Goal: Transaction & Acquisition: Purchase product/service

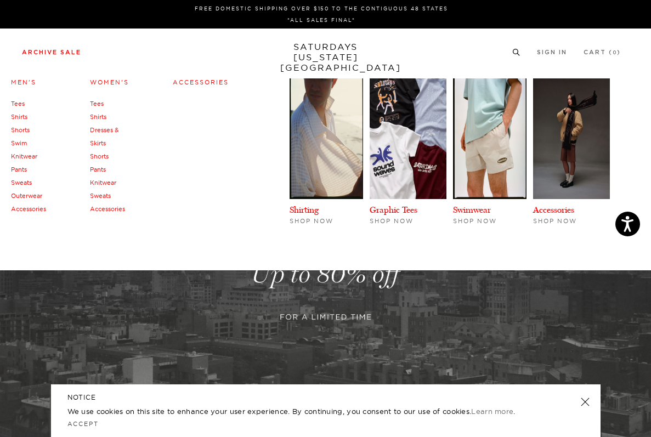
click at [102, 85] on link "Women's" at bounding box center [109, 82] width 39 height 8
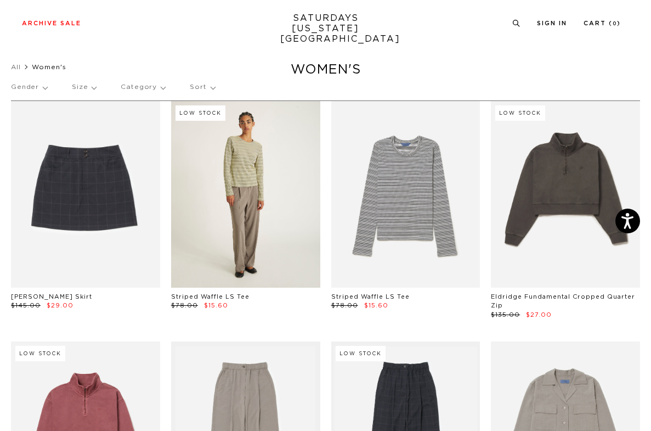
scroll to position [14, 0]
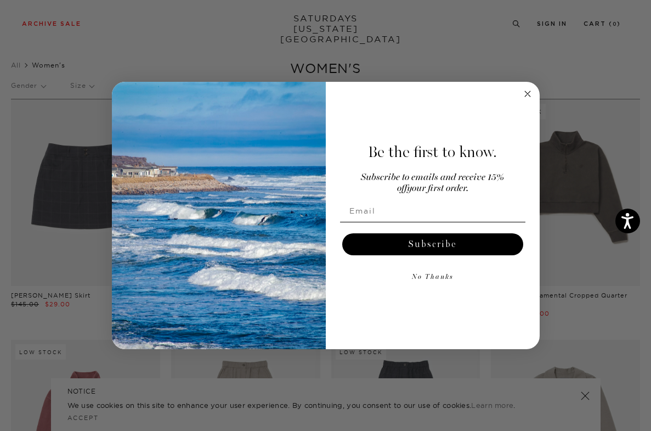
click at [526, 93] on circle "Close dialog" at bounding box center [527, 93] width 13 height 13
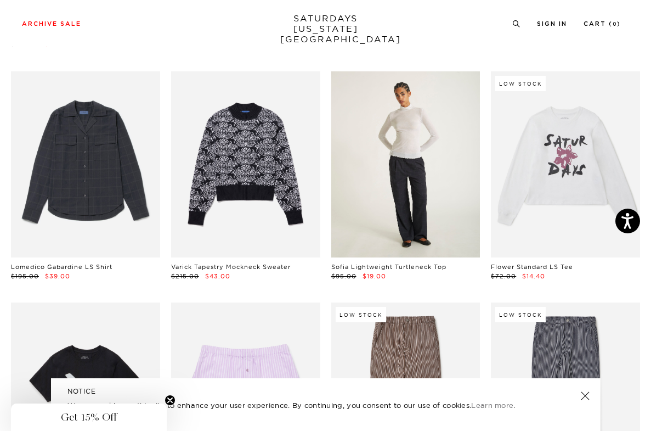
scroll to position [526, 0]
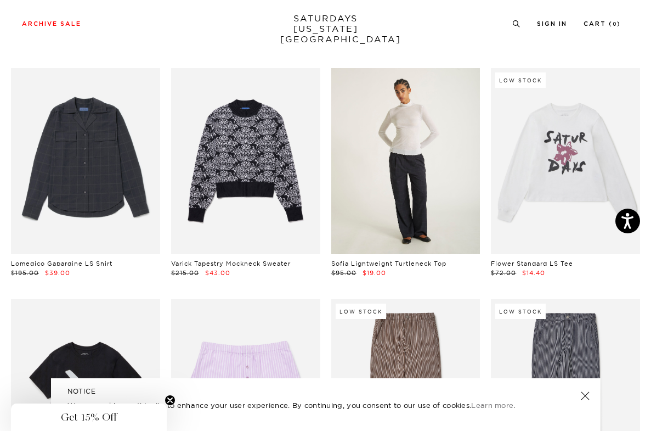
click at [400, 182] on link at bounding box center [405, 161] width 149 height 187
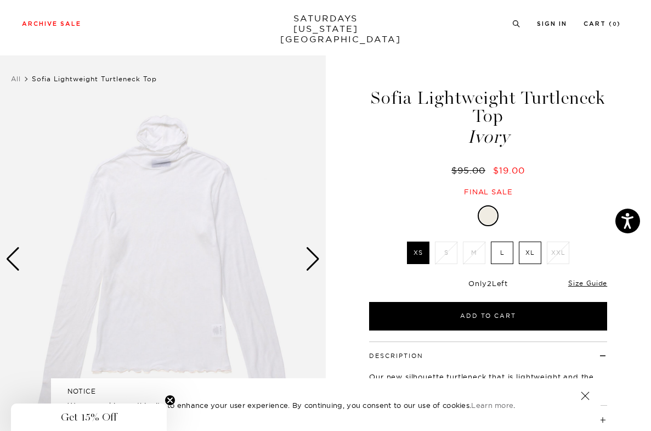
scroll to position [79, 0]
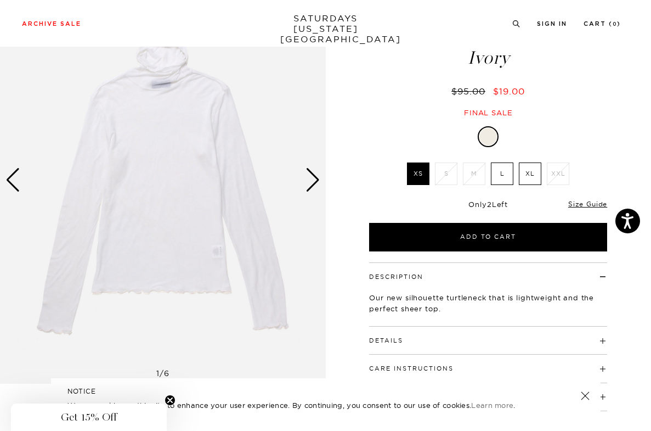
click at [308, 184] on div "Next slide" at bounding box center [313, 180] width 15 height 24
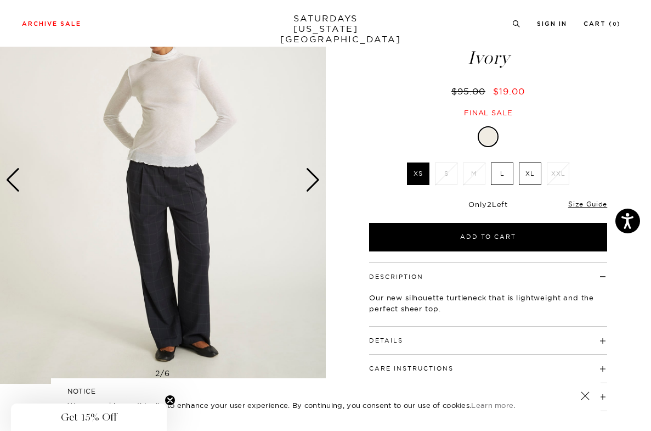
click at [308, 184] on div "Next slide" at bounding box center [313, 180] width 15 height 24
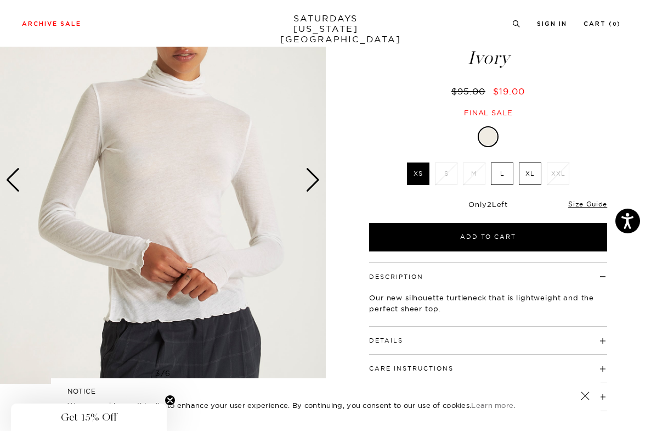
click at [307, 184] on div "Next slide" at bounding box center [313, 180] width 15 height 24
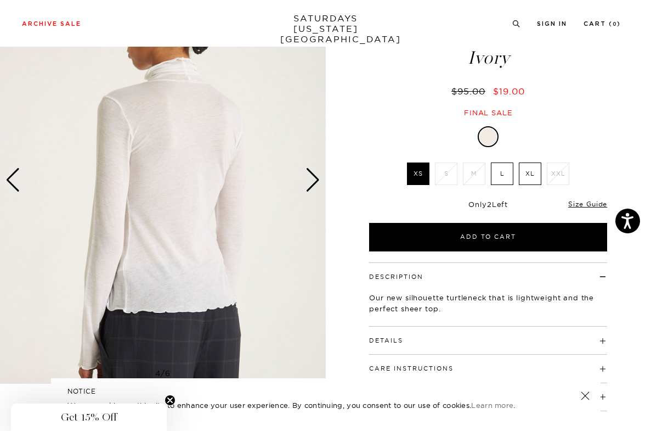
click at [307, 184] on div "Next slide" at bounding box center [313, 180] width 15 height 24
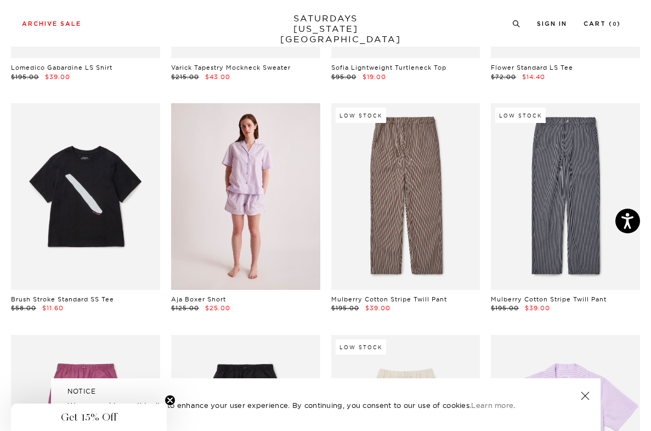
scroll to position [724, 0]
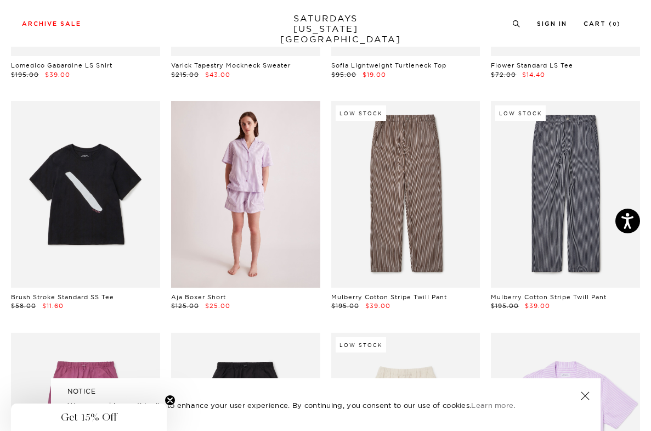
click at [249, 226] on link at bounding box center [245, 194] width 149 height 187
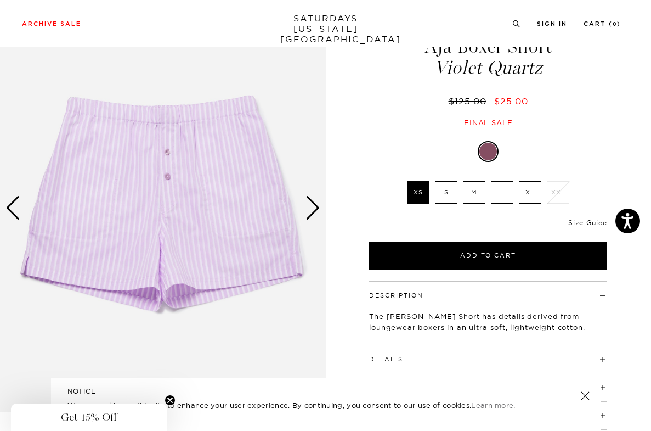
scroll to position [54, 0]
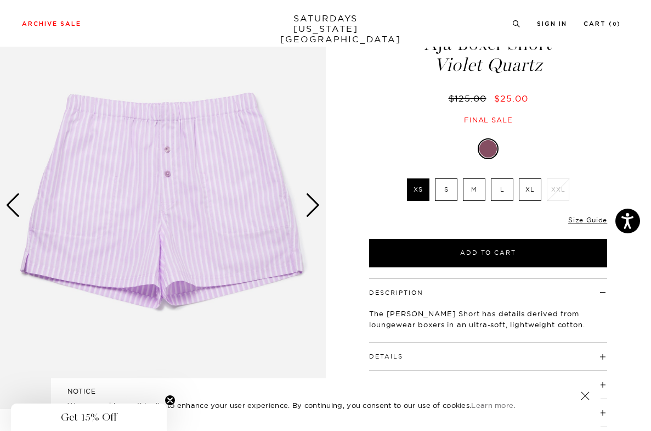
click at [447, 186] on label "S" at bounding box center [446, 189] width 23 height 23
click at [0, 0] on input "S" at bounding box center [0, 0] width 0 height 0
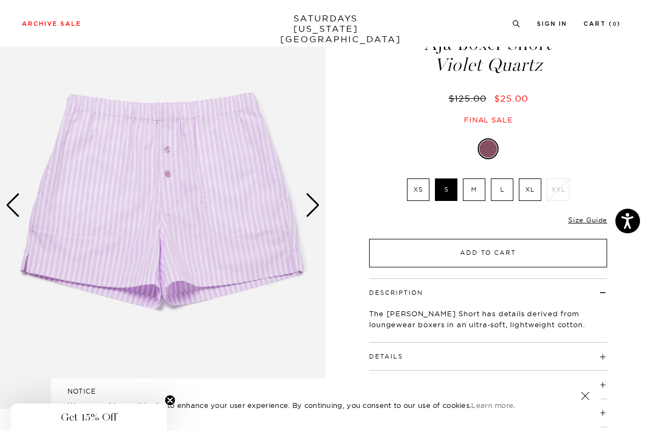
click at [445, 254] on button "Add to Cart" at bounding box center [488, 253] width 238 height 29
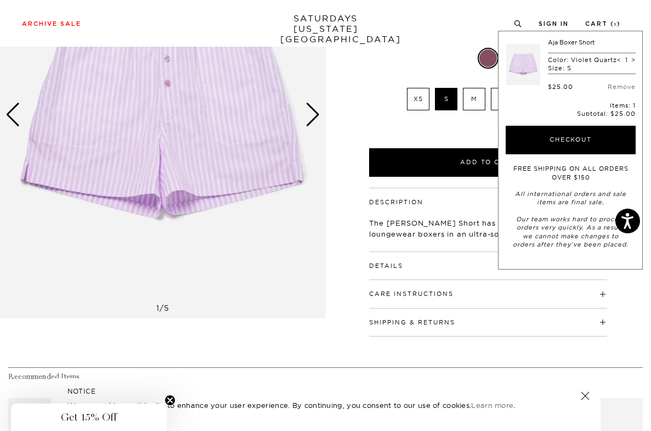
scroll to position [186, 0]
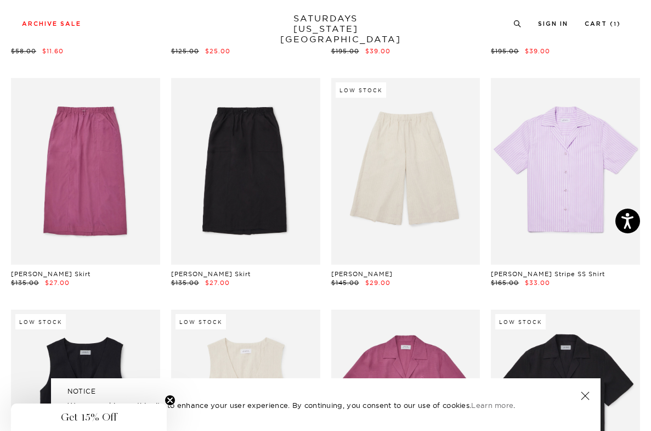
scroll to position [980, 0]
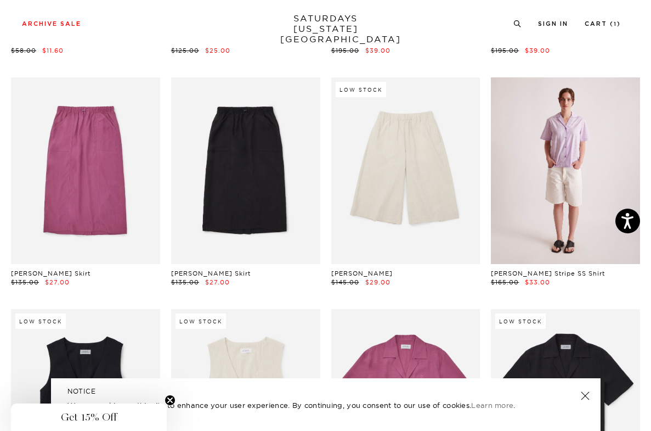
click at [553, 189] on link at bounding box center [565, 170] width 149 height 187
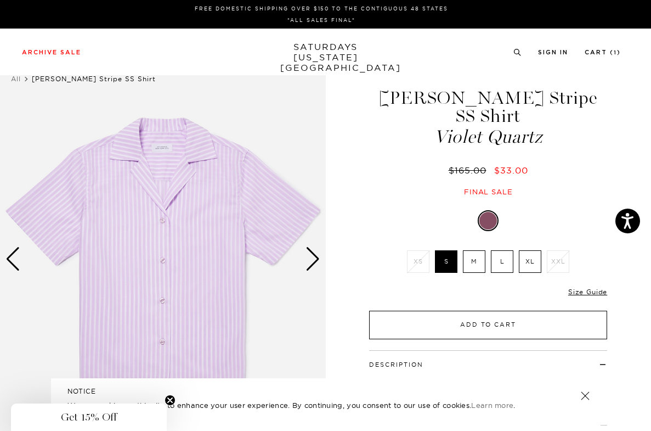
click at [452, 311] on button "Add to Cart" at bounding box center [488, 325] width 238 height 29
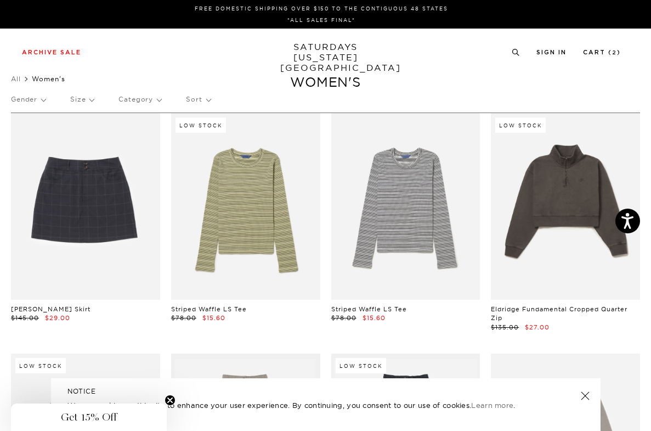
click at [47, 102] on div "Gender Size Category Sort" at bounding box center [325, 99] width 629 height 25
click at [44, 101] on p "Gender" at bounding box center [28, 99] width 35 height 25
click at [41, 154] on p "Womens" at bounding box center [44, 151] width 66 height 14
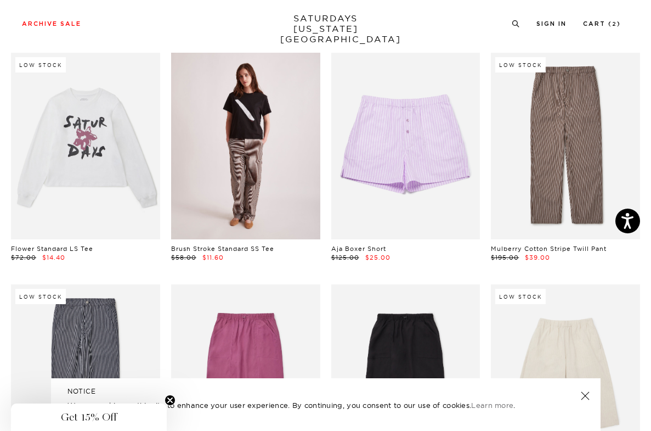
scroll to position [108, 0]
click at [265, 189] on link at bounding box center [245, 145] width 149 height 187
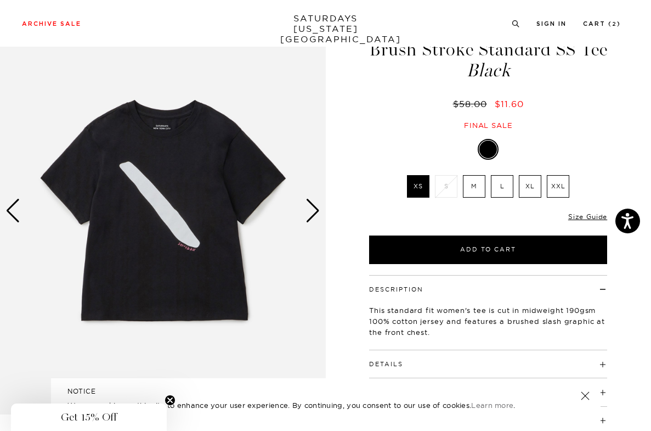
scroll to position [56, 0]
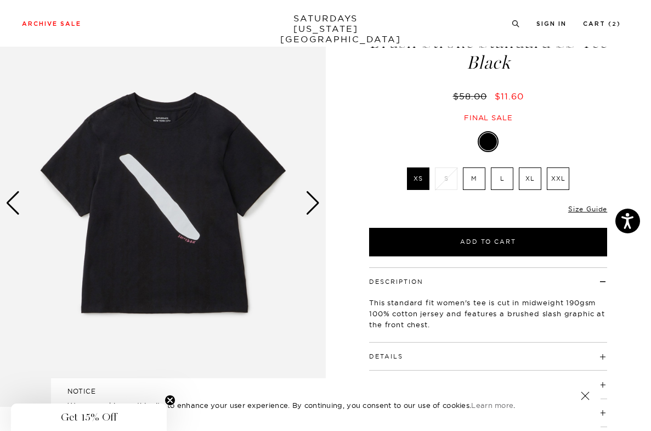
click at [311, 202] on div "Next slide" at bounding box center [313, 203] width 15 height 24
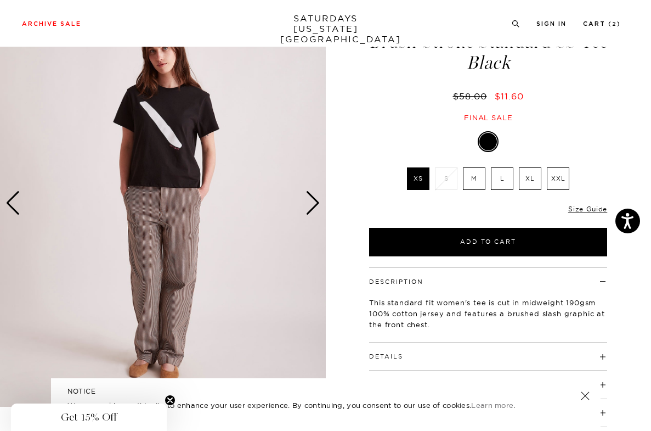
click at [309, 202] on div "Next slide" at bounding box center [313, 203] width 15 height 24
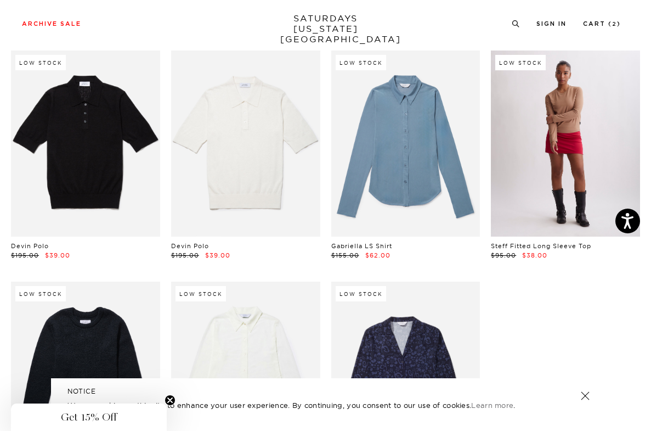
scroll to position [1412, 0]
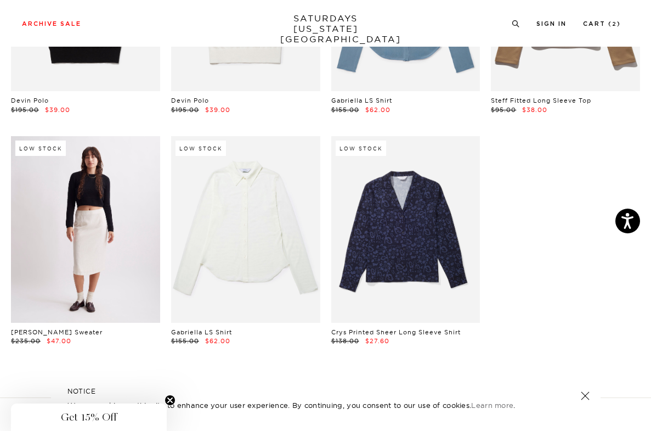
click at [104, 230] on link at bounding box center [85, 229] width 149 height 187
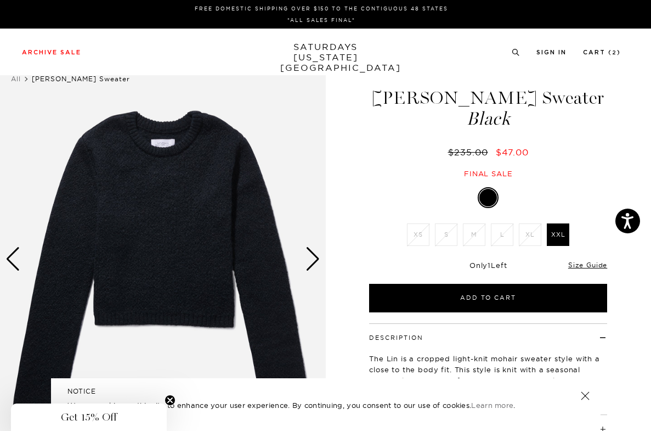
click at [313, 254] on div "Next slide" at bounding box center [313, 259] width 15 height 24
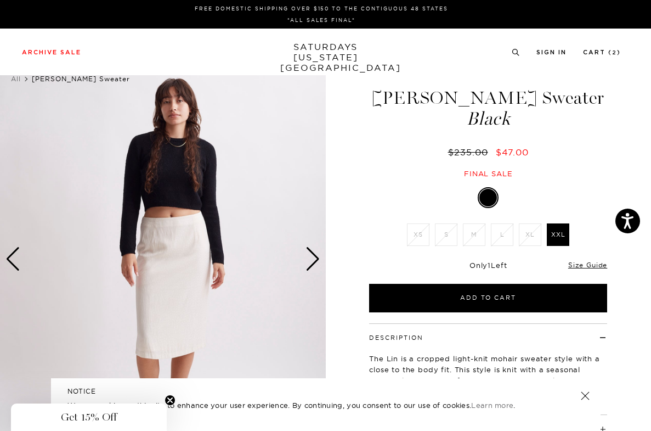
click at [310, 252] on div "Next slide" at bounding box center [313, 259] width 15 height 24
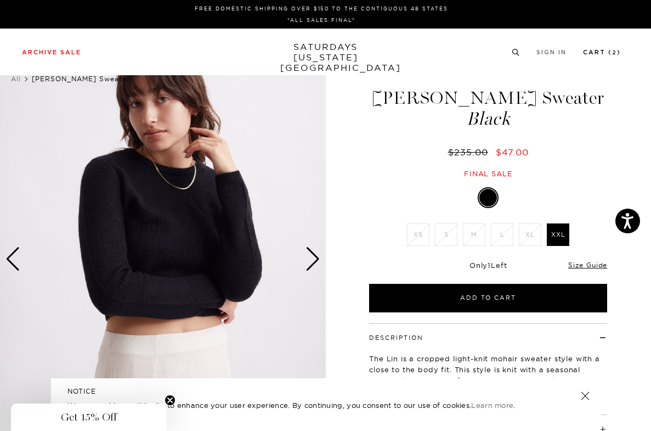
click at [608, 55] on link "Cart ( 2 )" at bounding box center [602, 52] width 38 height 6
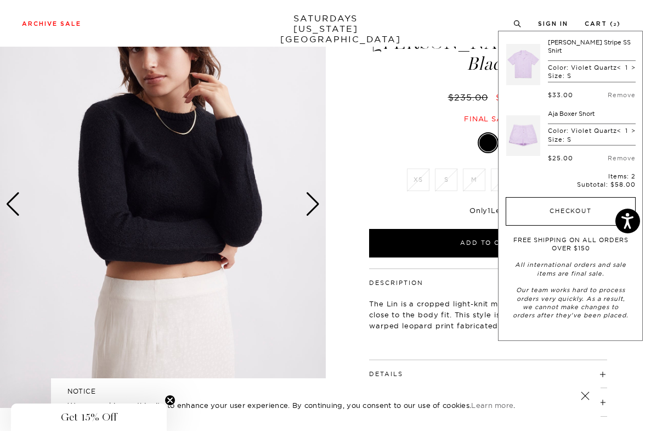
scroll to position [59, 0]
